Goal: Understand process/instructions

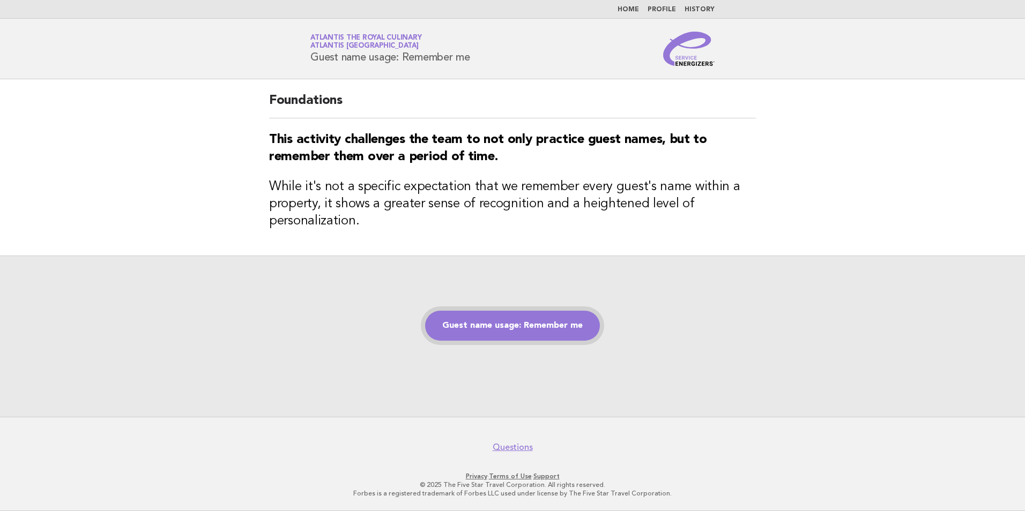
click at [480, 329] on link "Guest name usage: Remember me" at bounding box center [512, 326] width 175 height 30
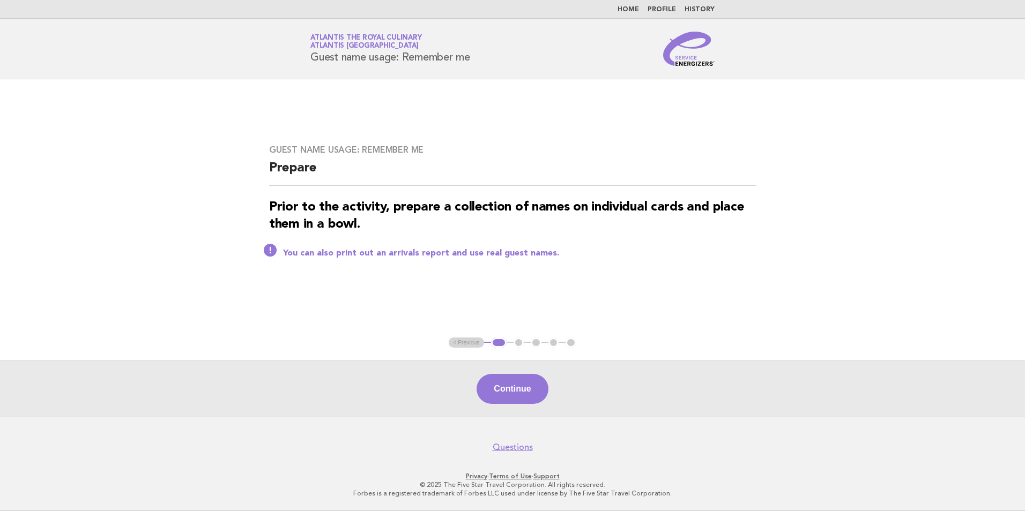
drag, startPoint x: 430, startPoint y: 243, endPoint x: 332, endPoint y: 310, distance: 118.8
click at [332, 310] on main "Guest name usage: Remember me Prepare Prior to the activity, prepare a collecti…" at bounding box center [512, 248] width 1025 height 338
click at [516, 392] on button "Continue" at bounding box center [511, 389] width 71 height 30
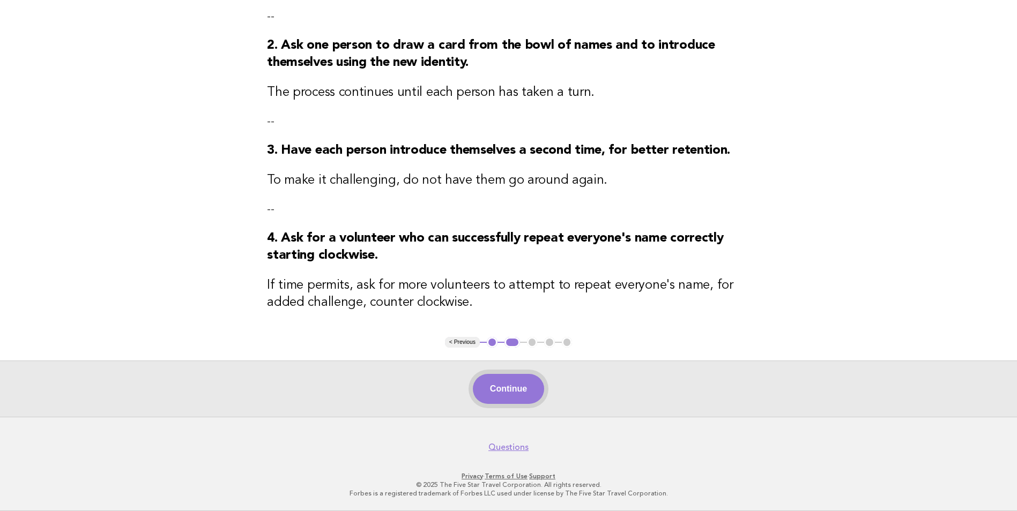
click at [528, 385] on button "Continue" at bounding box center [508, 389] width 71 height 30
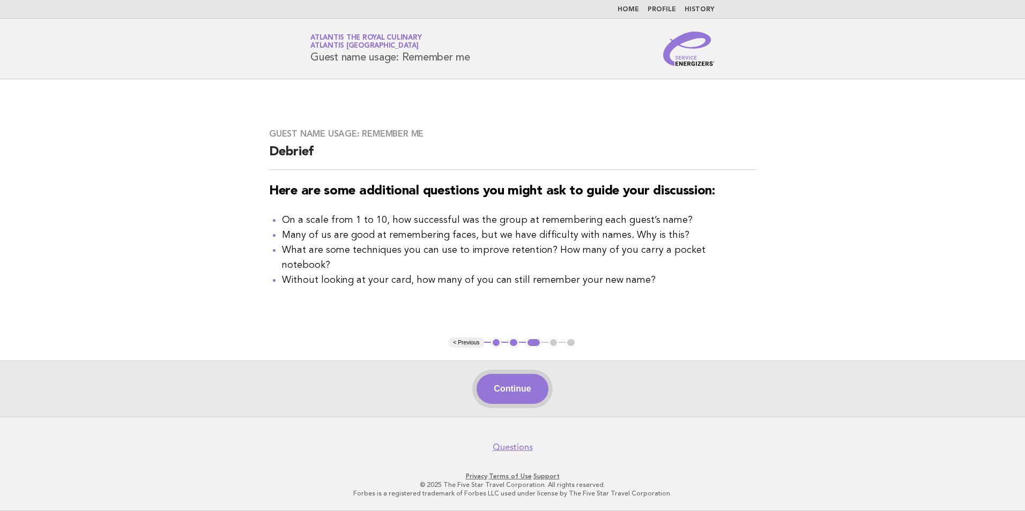
click at [501, 395] on button "Continue" at bounding box center [511, 389] width 71 height 30
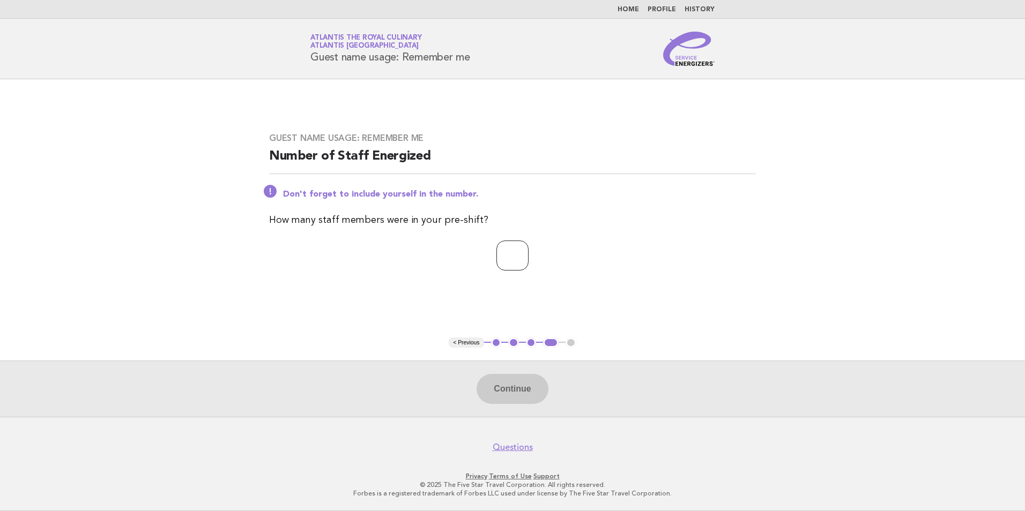
click at [512, 262] on input "number" at bounding box center [512, 256] width 32 height 30
type input "**"
click at [505, 382] on button "Continue" at bounding box center [511, 389] width 71 height 30
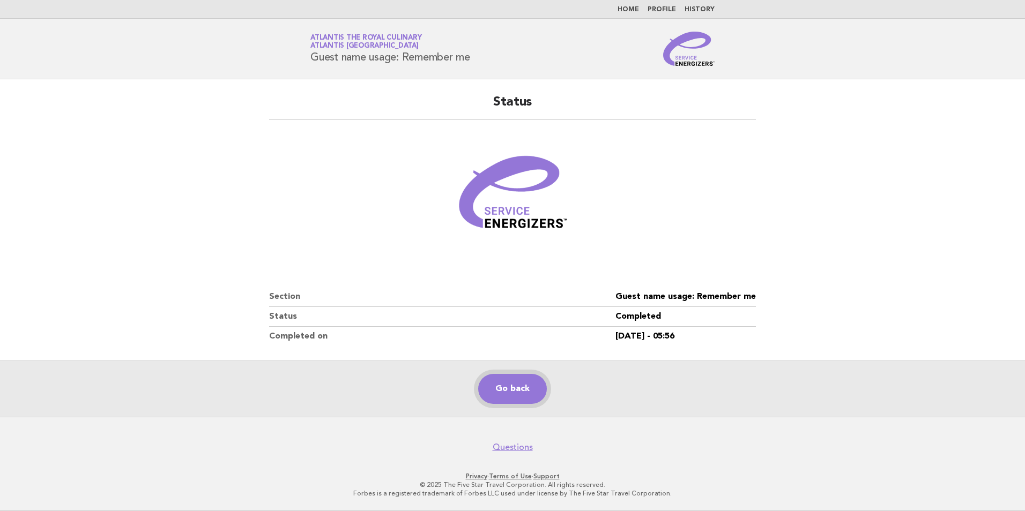
click at [517, 384] on link "Go back" at bounding box center [512, 389] width 69 height 30
